Goal: Information Seeking & Learning: Learn about a topic

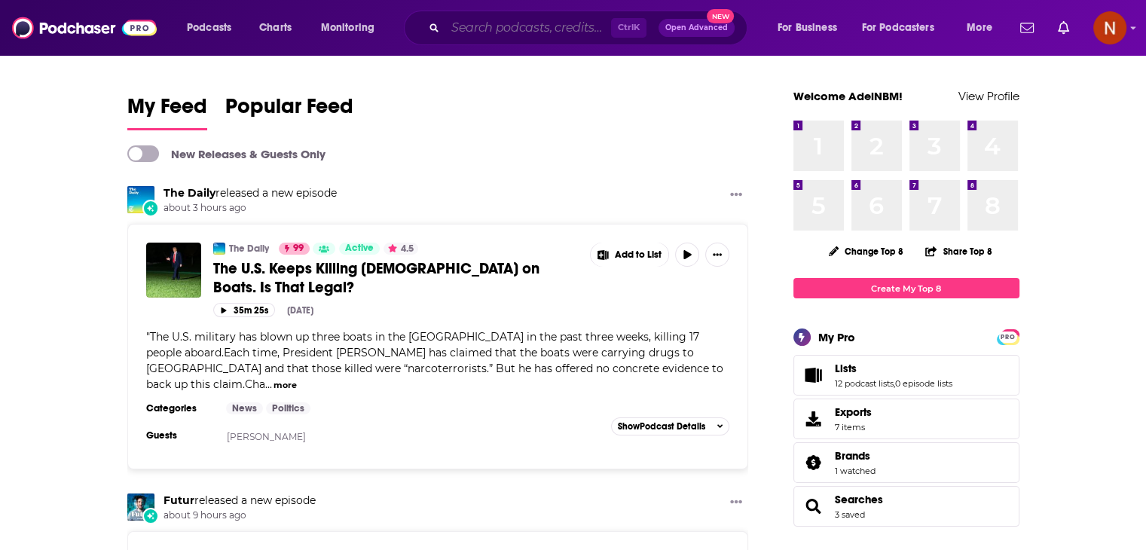
click at [500, 27] on input "Search podcasts, credits, & more..." at bounding box center [528, 28] width 166 height 24
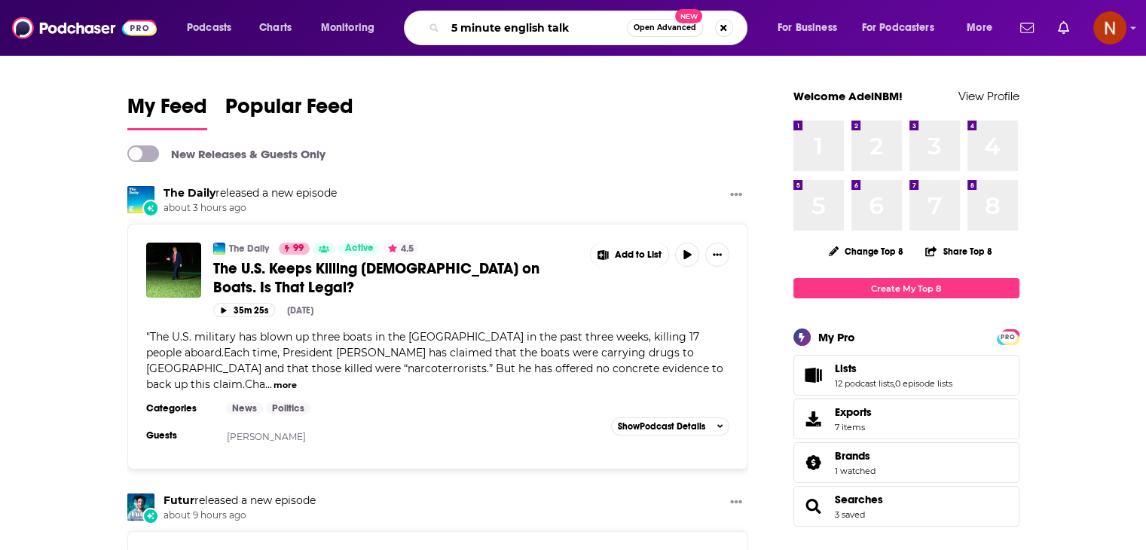
type input "5 minute english talk"
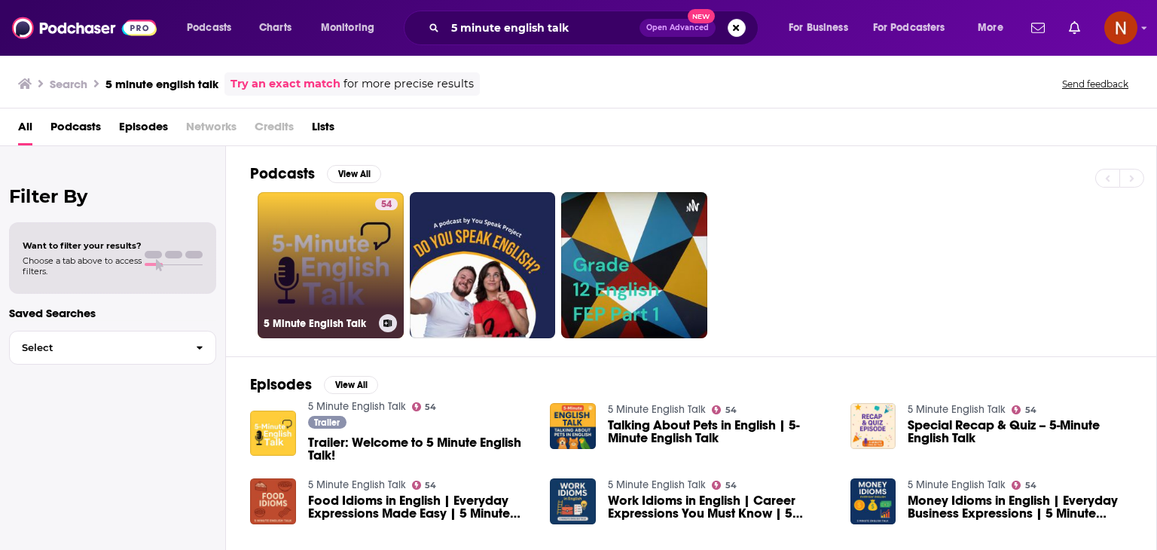
click at [320, 244] on link "54 5 Minute English Talk" at bounding box center [331, 265] width 146 height 146
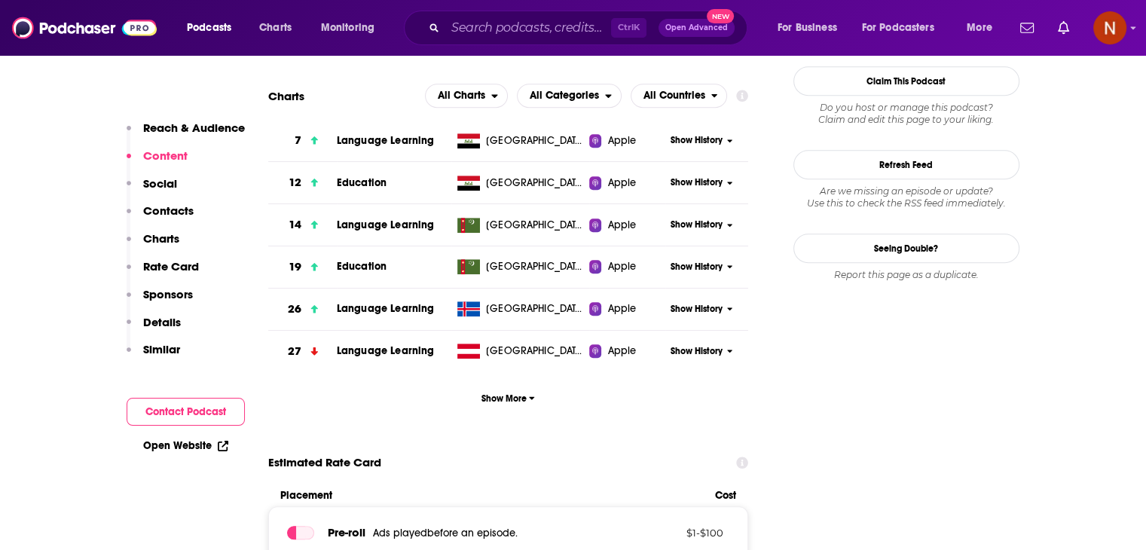
scroll to position [1365, 0]
click at [513, 398] on span "Show More" at bounding box center [507, 397] width 53 height 11
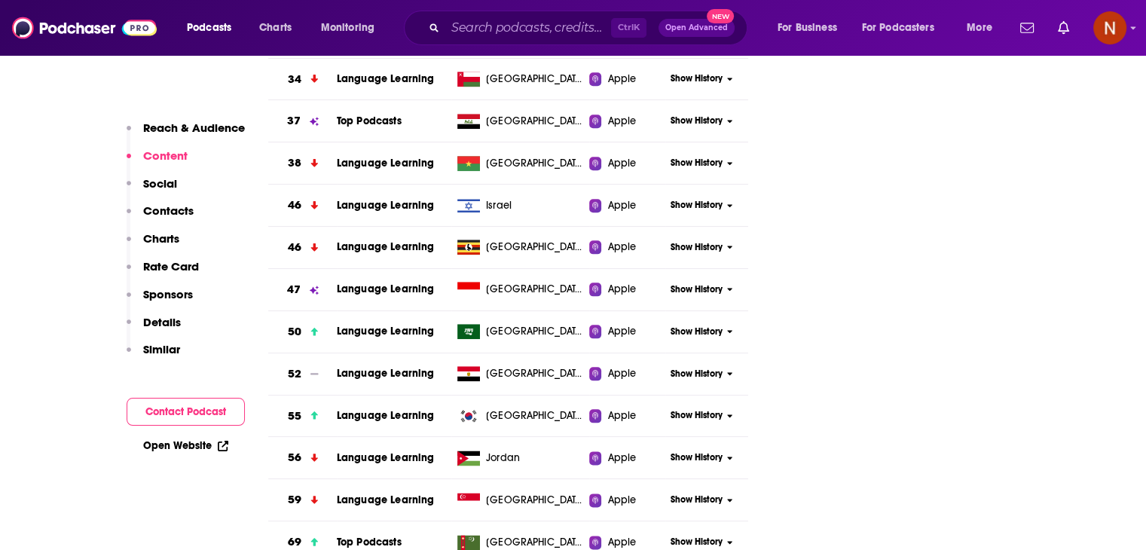
scroll to position [1728, 0]
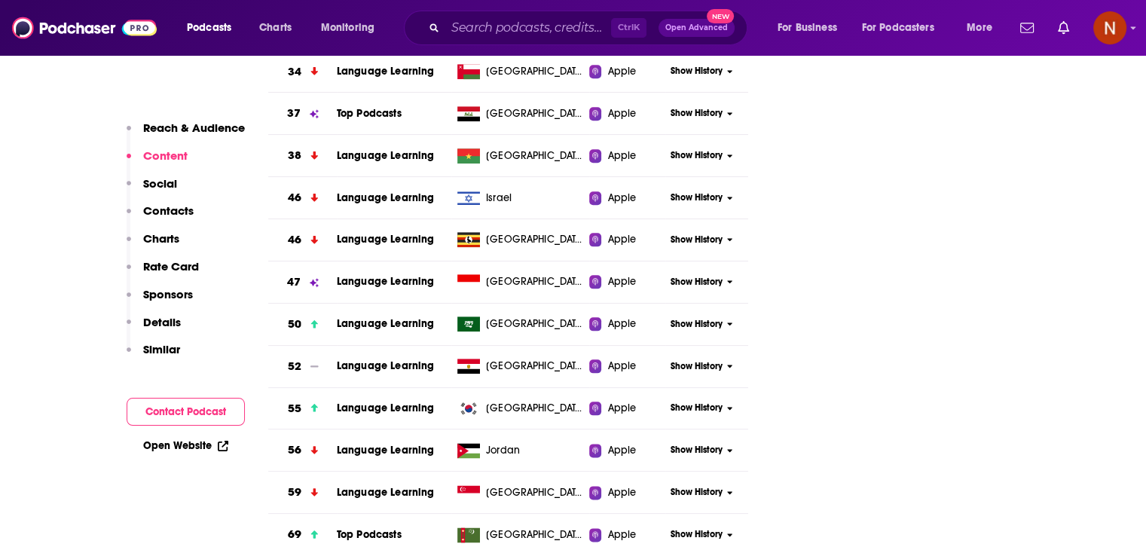
click at [695, 319] on span "Show History" at bounding box center [696, 324] width 52 height 13
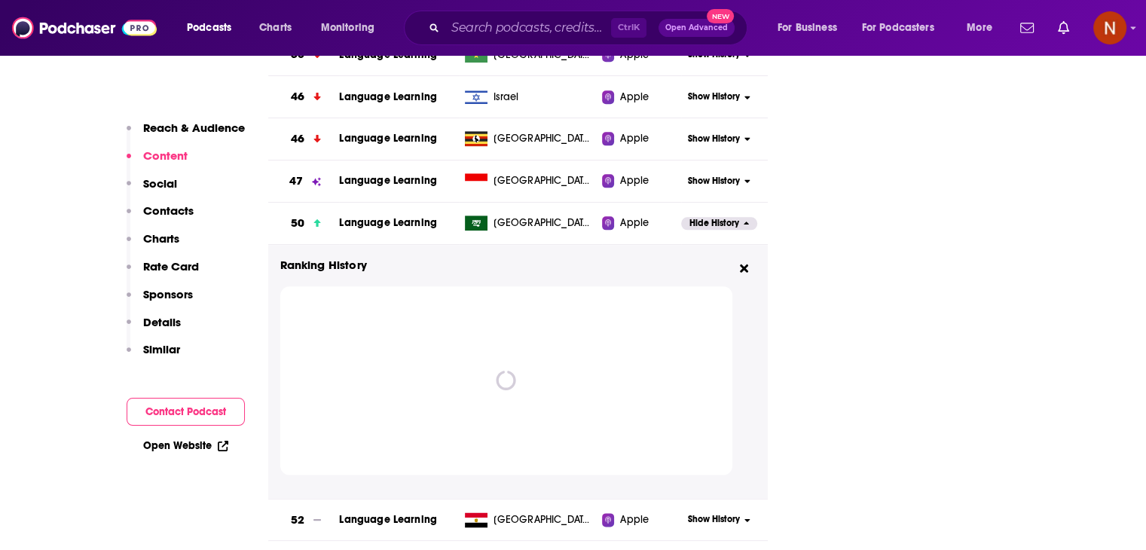
scroll to position [1830, 0]
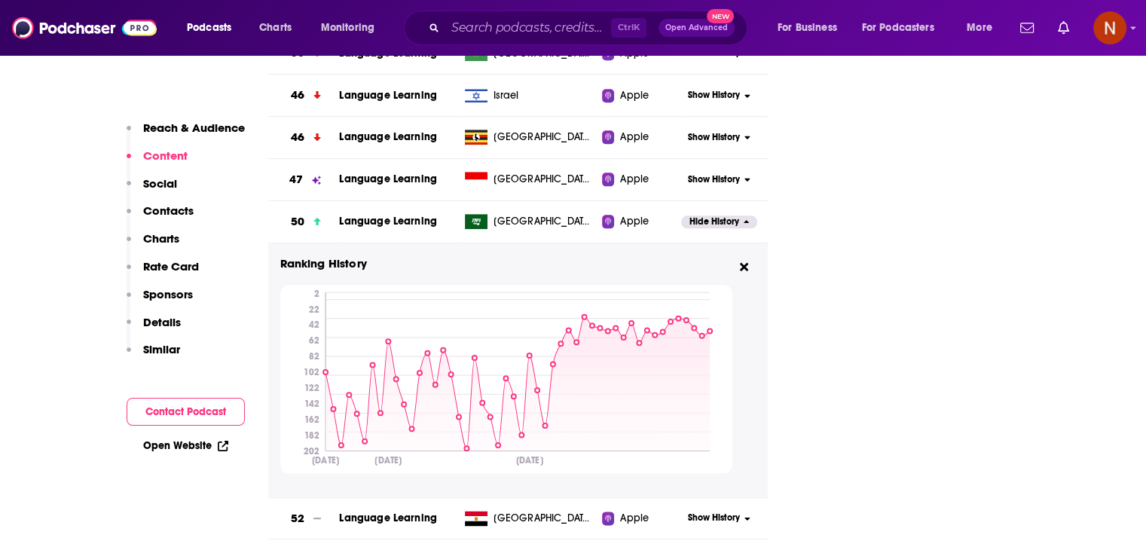
click at [406, 221] on span "Language Learning" at bounding box center [388, 221] width 98 height 13
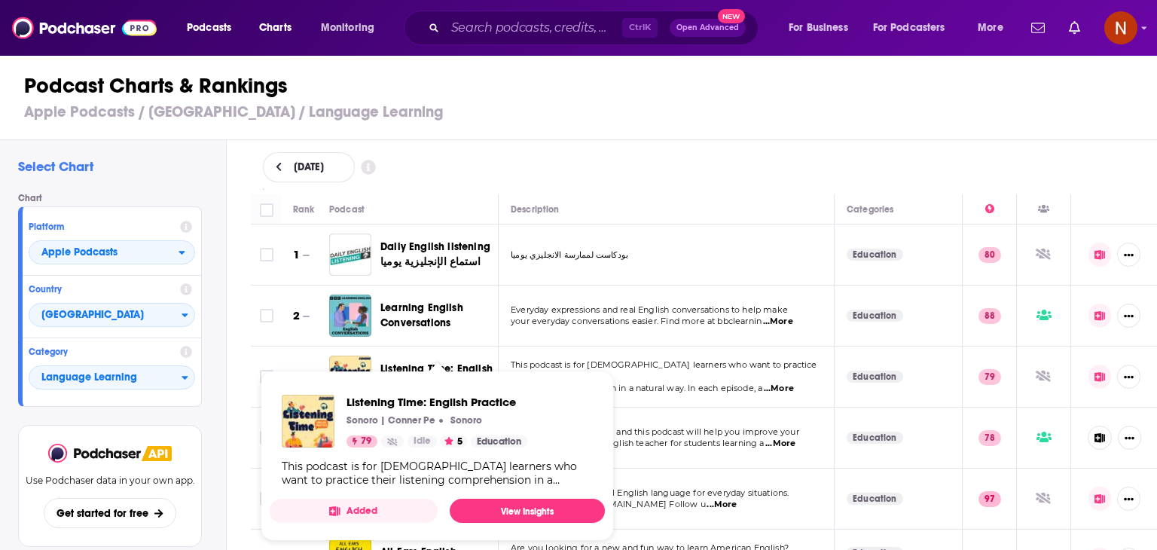
click at [422, 362] on span "Listening Time: English Practice Sonoro | [PERSON_NAME] Sonoro 79 Idle 5 Educat…" at bounding box center [437, 456] width 353 height 188
click at [423, 365] on span "Listening Time: English Practice Sonoro | [PERSON_NAME] Sonoro 79 Idle 5 Educat…" at bounding box center [437, 456] width 353 height 188
click at [661, 366] on span "This podcast is for [DEMOGRAPHIC_DATA] learners who want to practice their" at bounding box center [664, 370] width 307 height 23
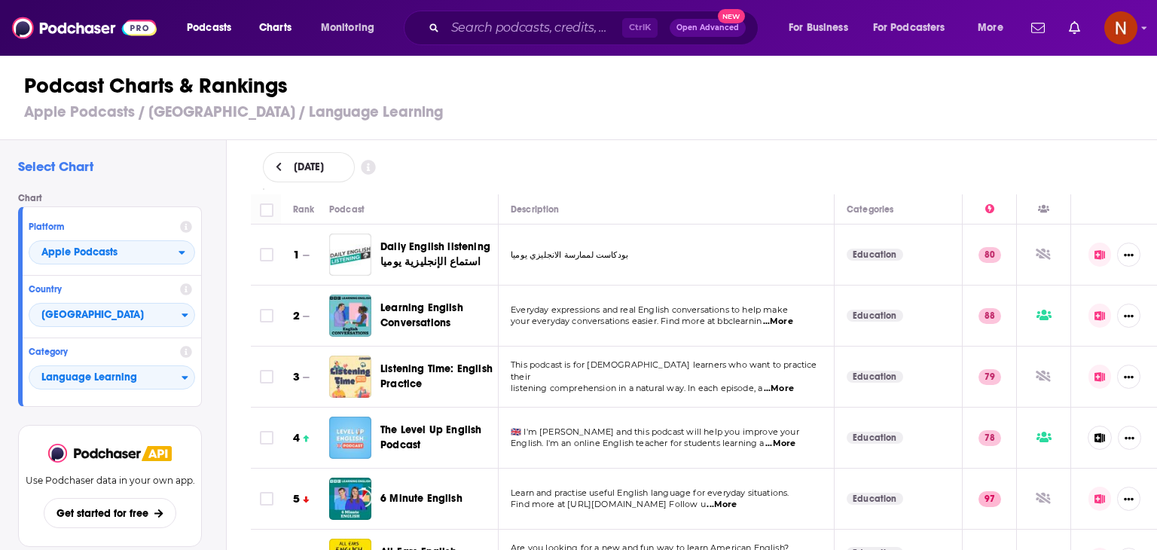
click at [340, 368] on img "Listening Time: English Practice" at bounding box center [350, 376] width 42 height 42
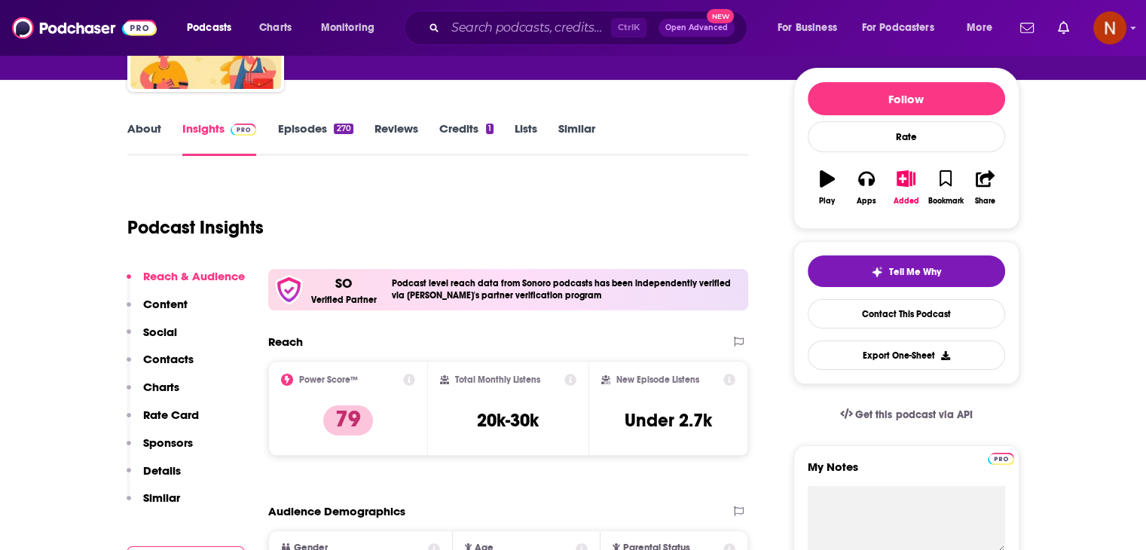
scroll to position [170, 0]
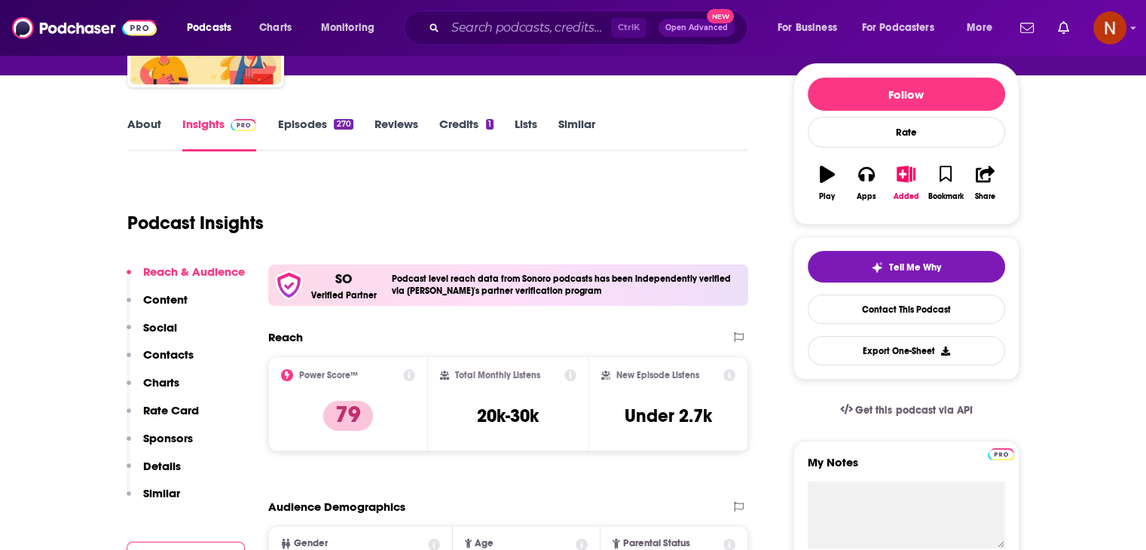
click at [825, 175] on icon "button" at bounding box center [826, 174] width 15 height 17
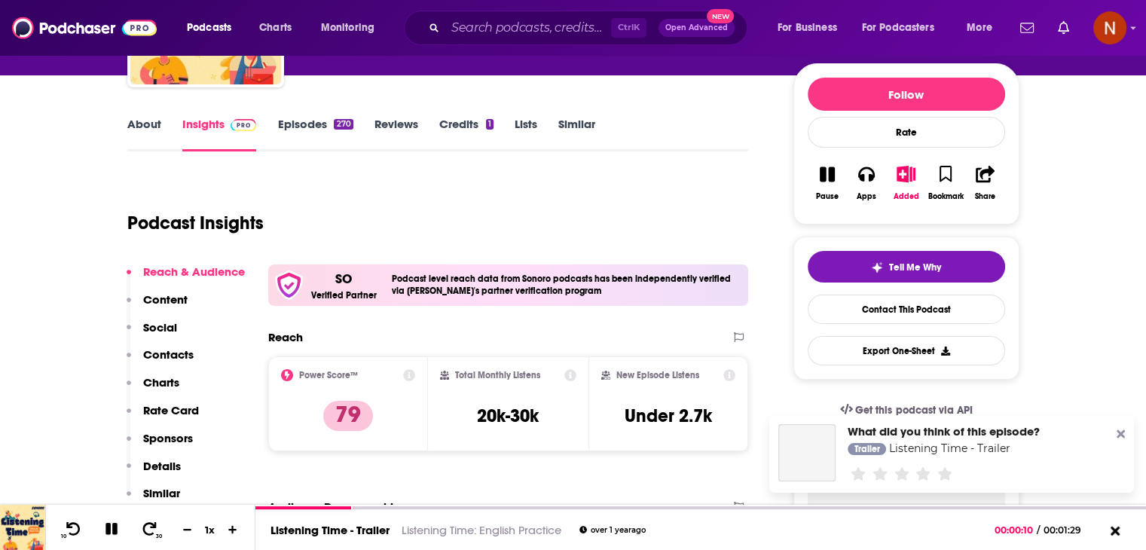
scroll to position [5967, 0]
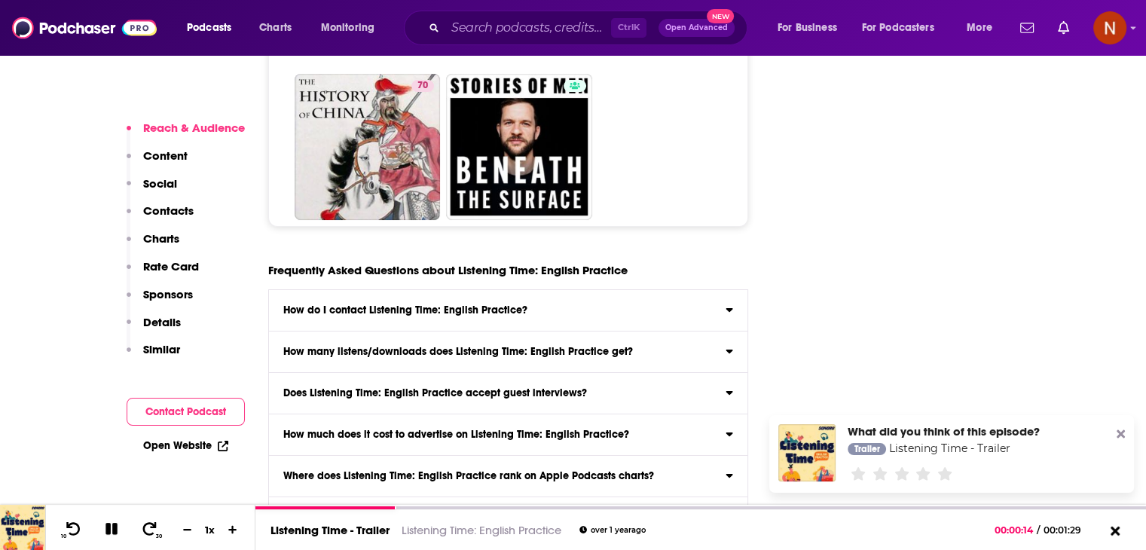
click at [1121, 432] on icon at bounding box center [1120, 434] width 8 height 8
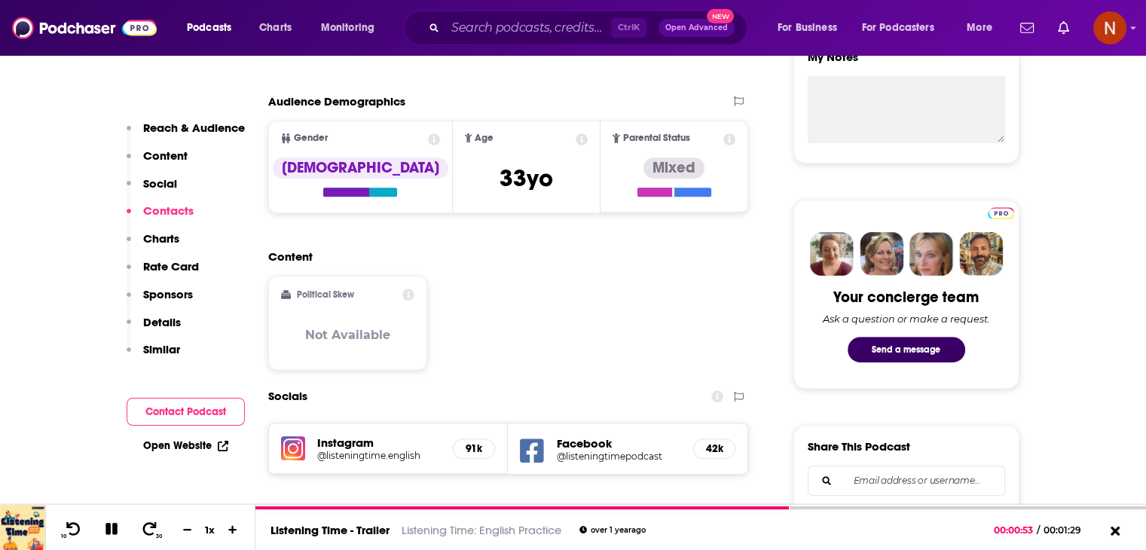
scroll to position [0, 0]
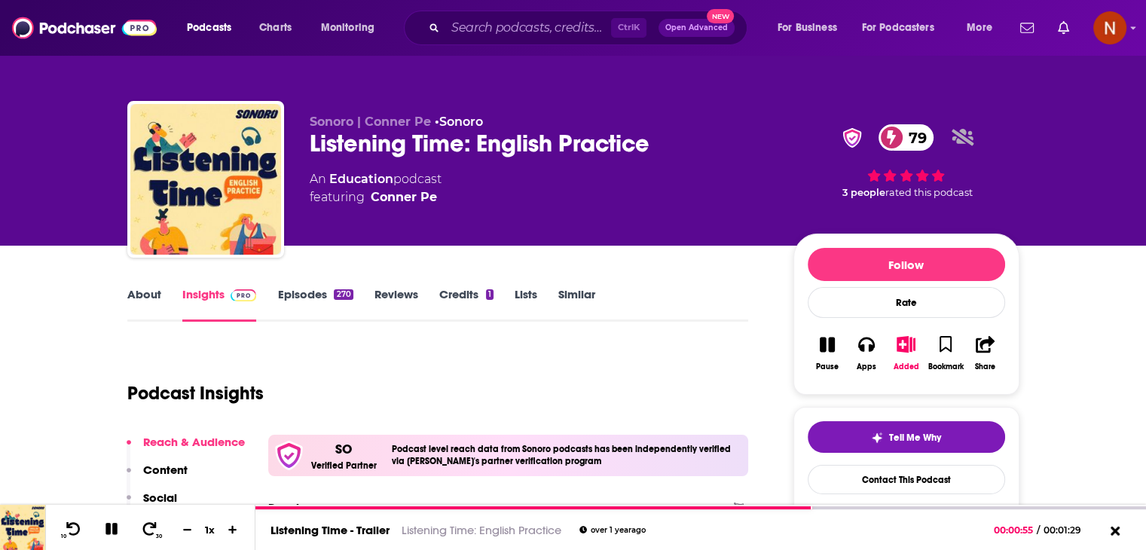
click at [340, 292] on div "270" at bounding box center [343, 294] width 19 height 11
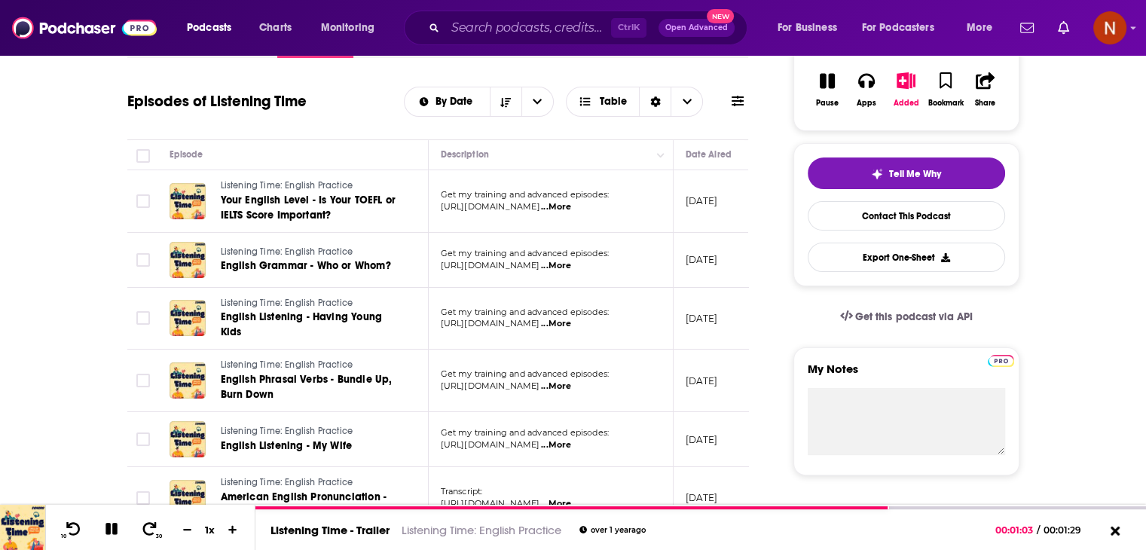
scroll to position [505, 0]
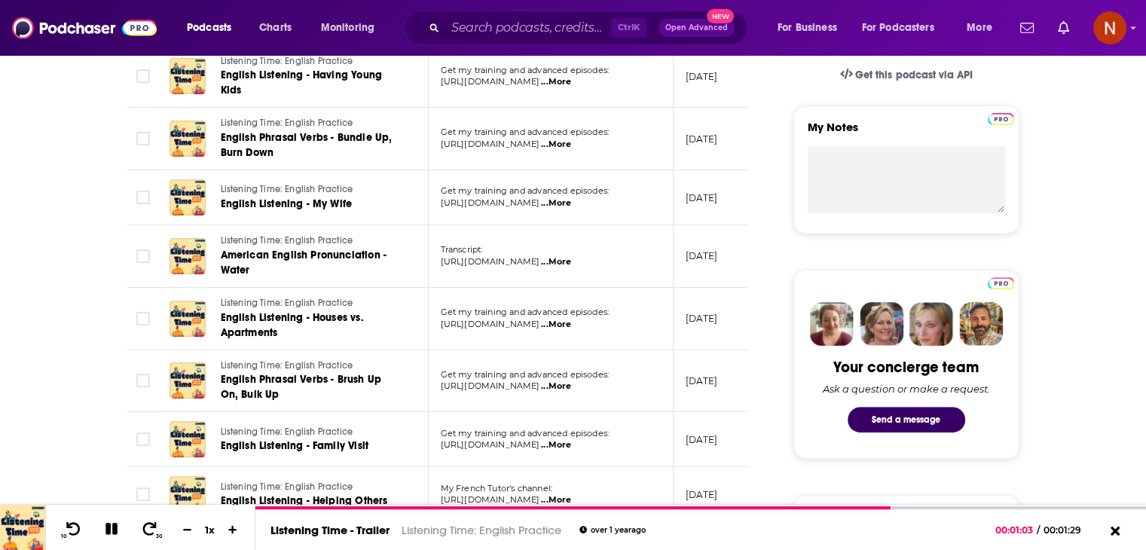
click at [381, 253] on span "American English Pronunciation - Water" at bounding box center [304, 263] width 166 height 28
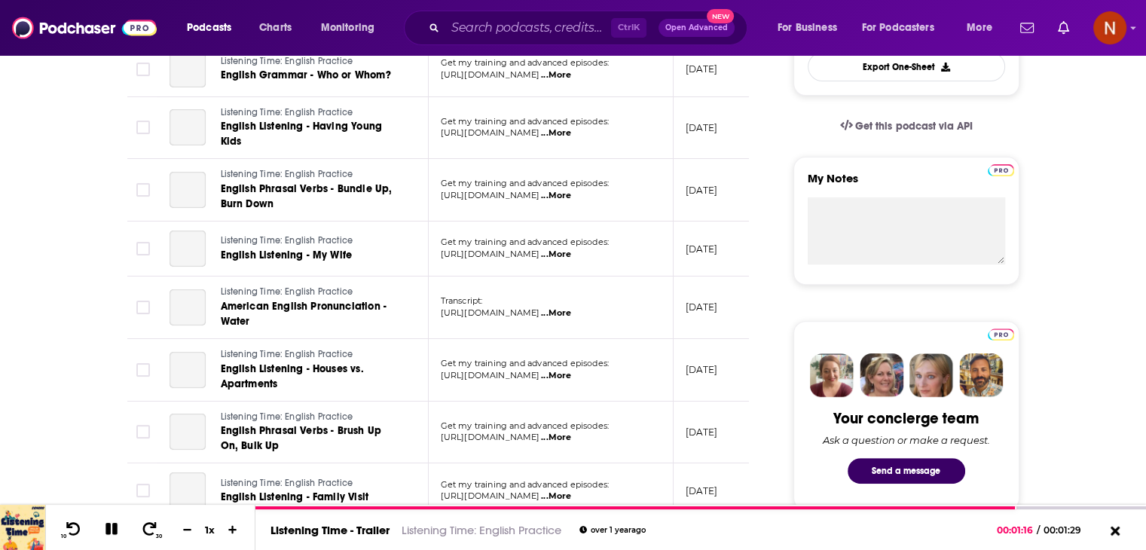
scroll to position [207, 0]
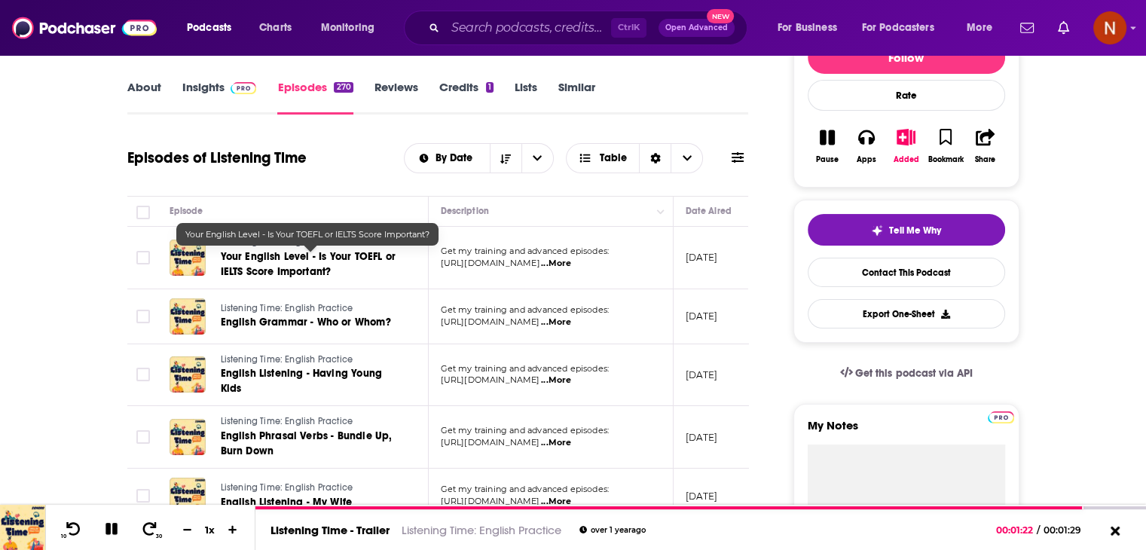
click at [362, 255] on span "Your English Level - Is Your TOEFL or IELTS Score Important?" at bounding box center [308, 264] width 175 height 28
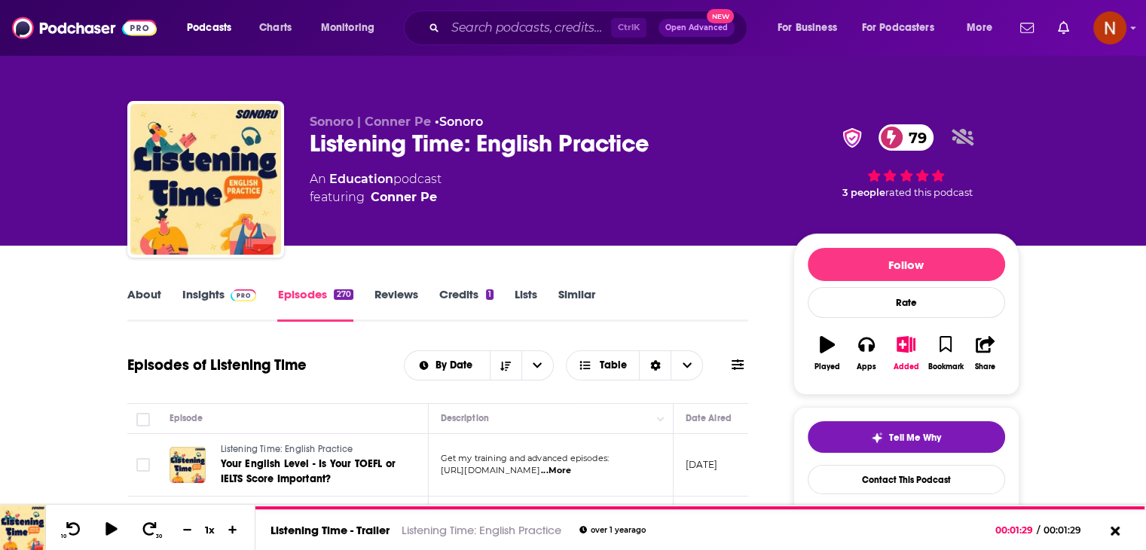
scroll to position [850, 0]
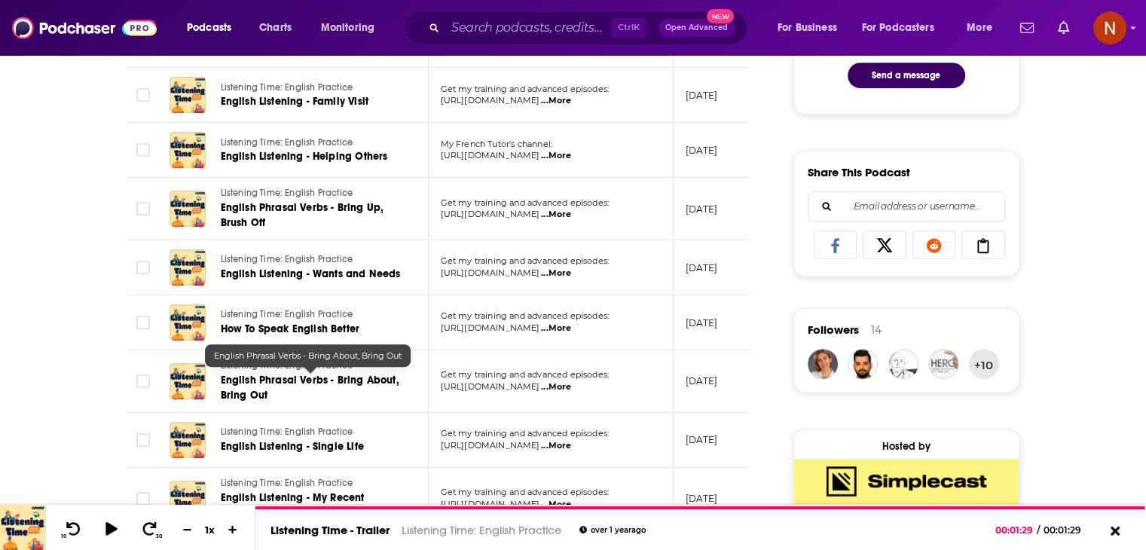
click at [388, 383] on span "English Phrasal Verbs - Bring About, Bring Out" at bounding box center [310, 388] width 179 height 28
